Goal: Task Accomplishment & Management: Use online tool/utility

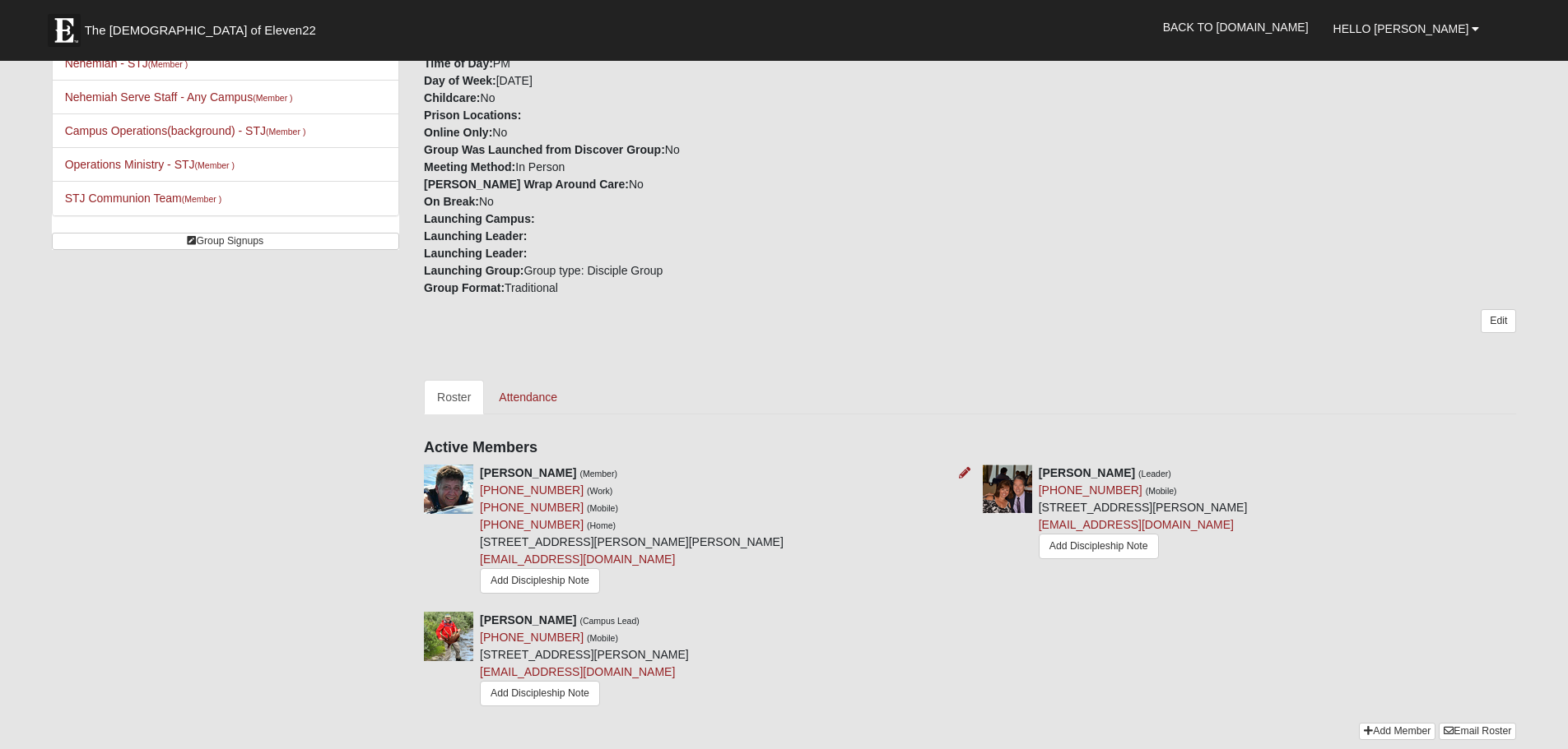
scroll to position [412, 0]
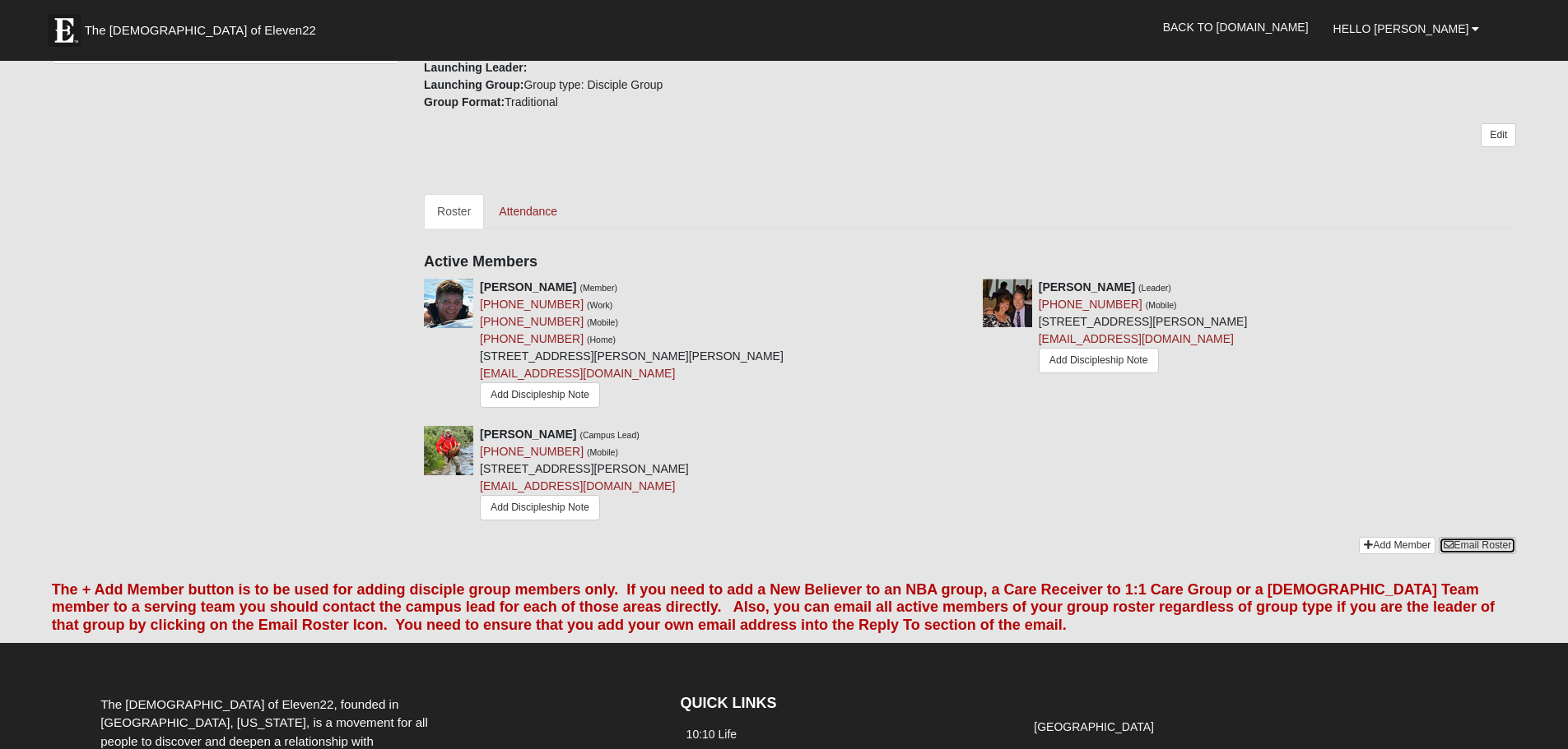
click at [1469, 547] on link "Email Roster" at bounding box center [1476, 546] width 77 height 17
